Goal: Find specific page/section: Find specific page/section

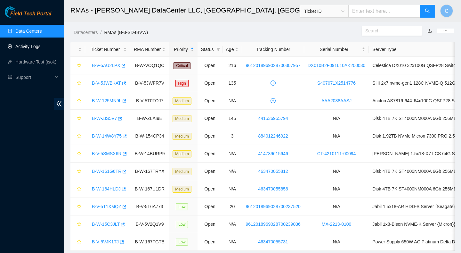
scroll to position [21, 0]
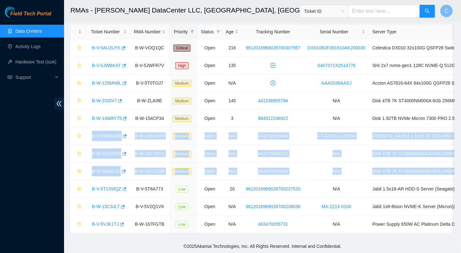
click at [28, 31] on link "Data Centers" at bounding box center [28, 31] width 26 height 5
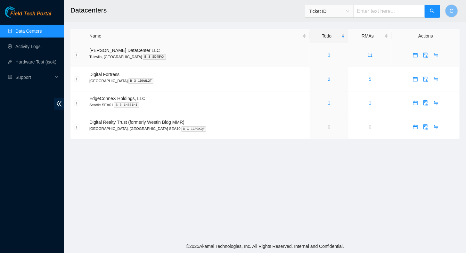
click at [328, 56] on link "3" at bounding box center [329, 55] width 3 height 5
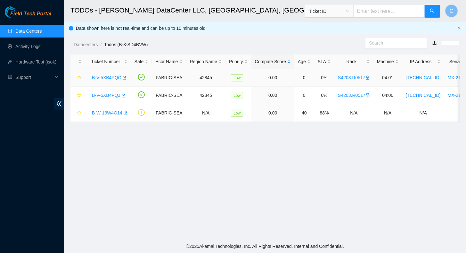
click at [108, 78] on link "B-V-5XB4PQC" at bounding box center [106, 77] width 29 height 5
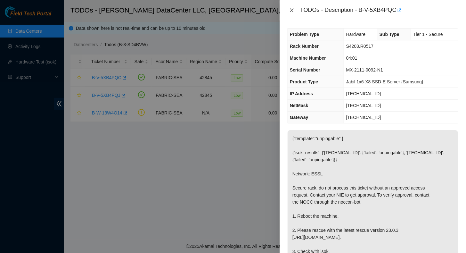
click at [291, 10] on icon "close" at bounding box center [291, 10] width 5 height 5
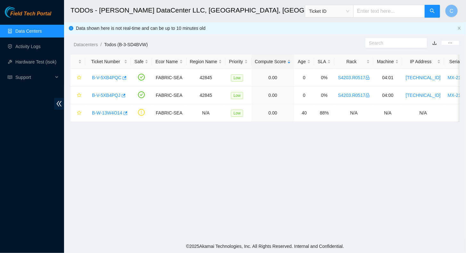
click at [23, 32] on link "Data Centers" at bounding box center [28, 31] width 26 height 5
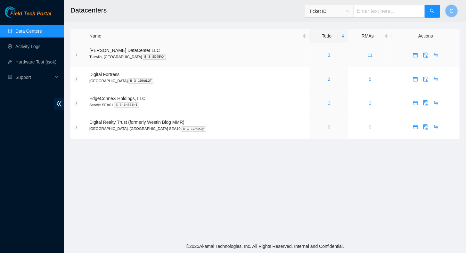
click at [368, 53] on link "11" at bounding box center [370, 55] width 5 height 5
